Goal: Book appointment/travel/reservation

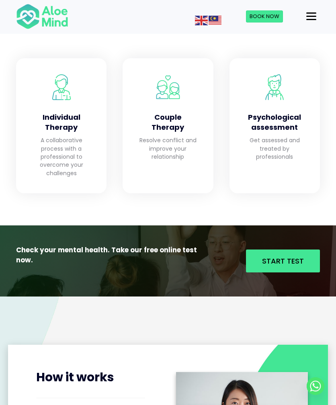
scroll to position [774, 0]
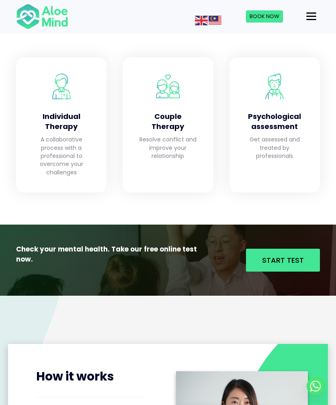
click at [74, 165] on p "A collaborative process with a professional to overcome your challenges" at bounding box center [61, 155] width 58 height 41
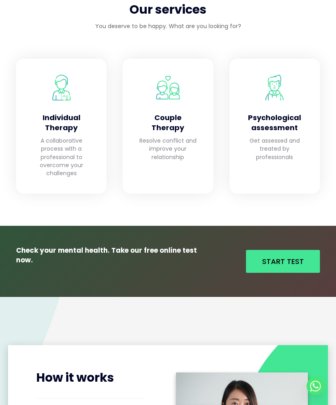
scroll to position [801, 0]
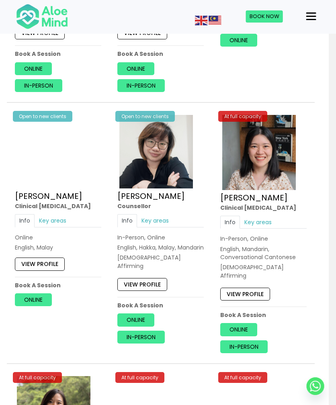
scroll to position [2137, 8]
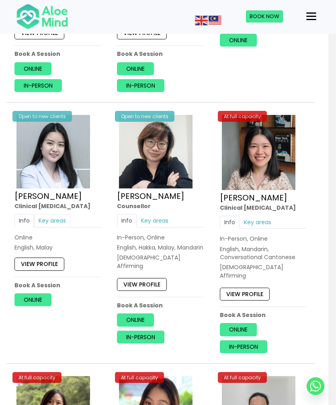
click at [57, 214] on link "Key areas" at bounding box center [52, 220] width 36 height 13
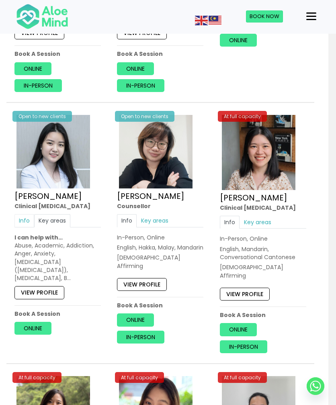
click at [31, 214] on link "Info" at bounding box center [24, 220] width 20 height 13
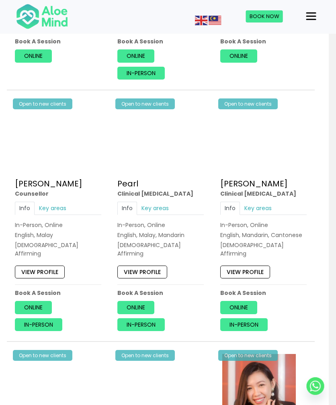
scroll to position [1379, 8]
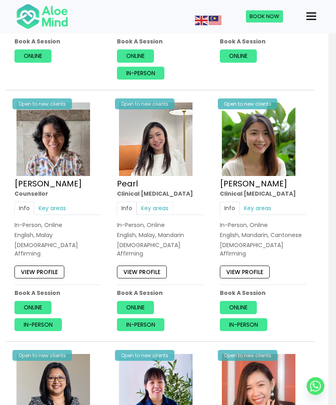
click at [157, 202] on link "Key areas" at bounding box center [155, 208] width 36 height 13
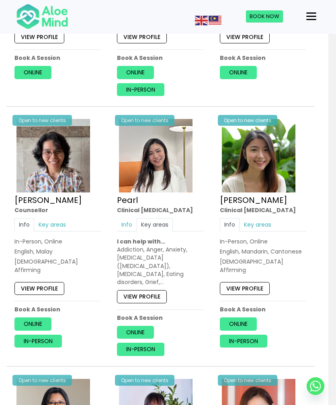
scroll to position [1362, 8]
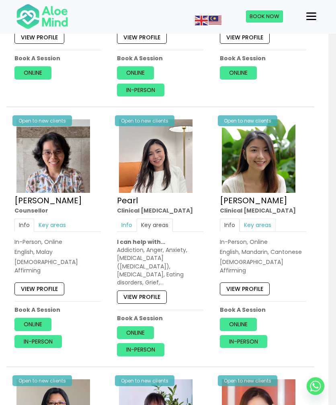
click at [261, 219] on link "Key areas" at bounding box center [257, 225] width 36 height 13
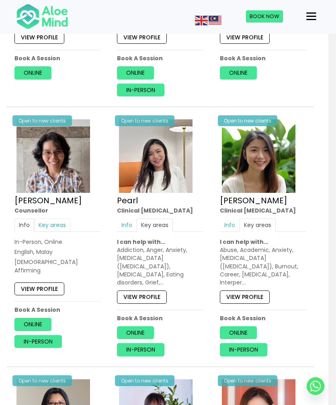
click at [60, 219] on link "Key areas" at bounding box center [52, 225] width 36 height 13
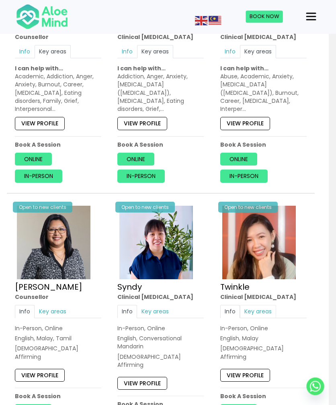
scroll to position [1536, 8]
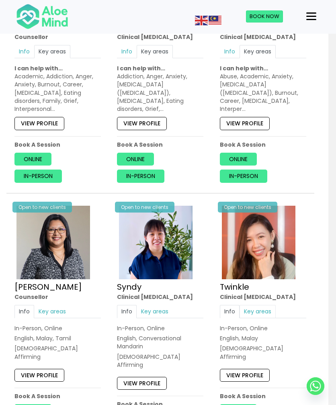
click at [261, 305] on link "Key areas" at bounding box center [257, 311] width 36 height 13
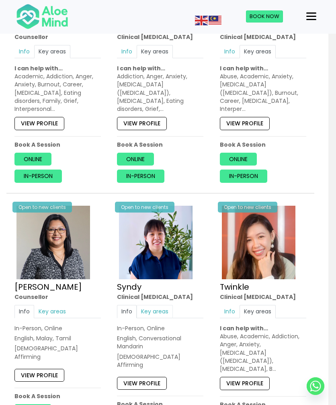
click at [157, 305] on link "Key areas" at bounding box center [155, 311] width 36 height 13
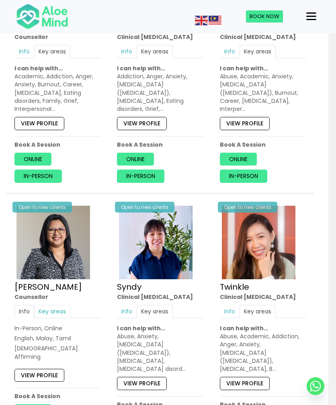
click at [63, 305] on link "Key areas" at bounding box center [52, 311] width 36 height 13
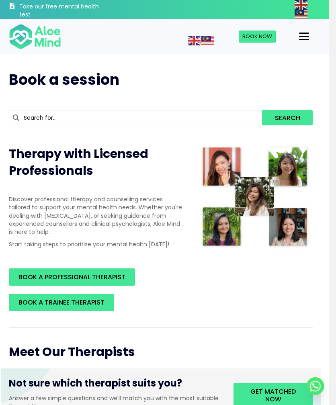
scroll to position [0, 8]
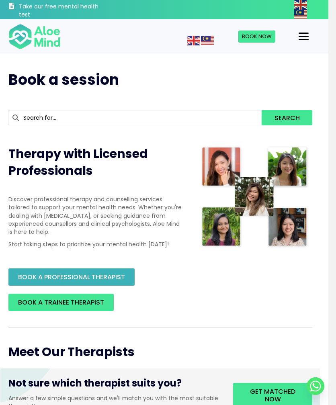
click at [119, 275] on span "BOOK A PROFESSIONAL THERAPIST" at bounding box center [71, 276] width 107 height 9
